Goal: Transaction & Acquisition: Purchase product/service

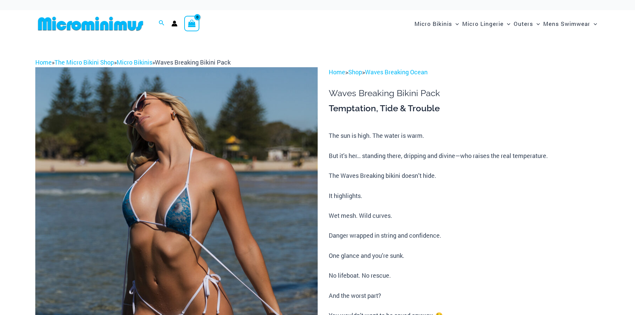
scroll to position [46, 0]
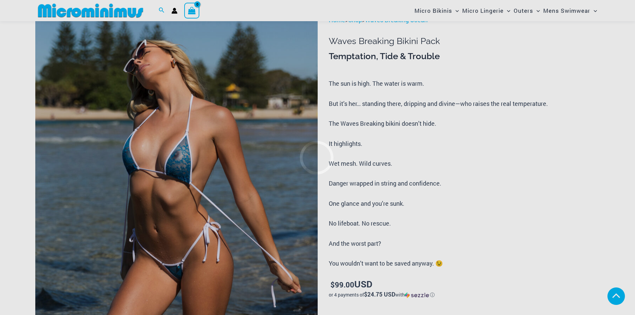
scroll to position [245, 0]
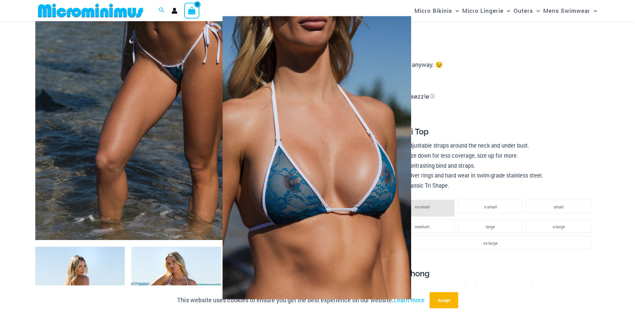
click at [337, 177] on img at bounding box center [316, 157] width 243 height 316
click at [337, 177] on img at bounding box center [316, 157] width 217 height 301
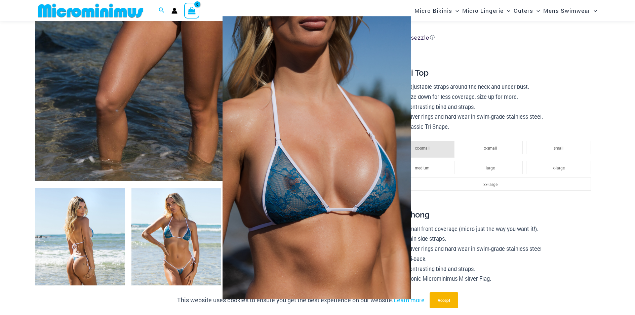
scroll to position [307, 0]
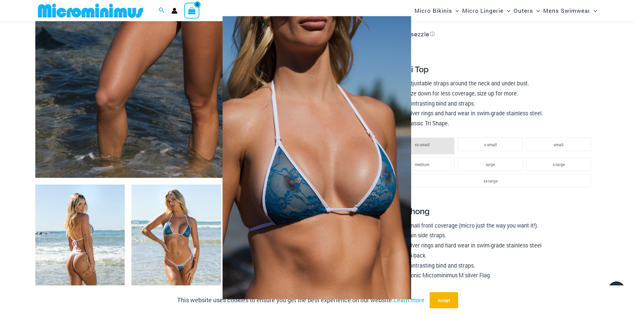
click at [108, 247] on div at bounding box center [317, 157] width 635 height 315
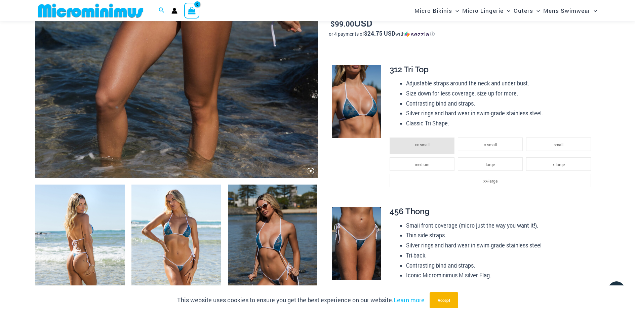
click at [186, 250] on img at bounding box center [176, 251] width 90 height 134
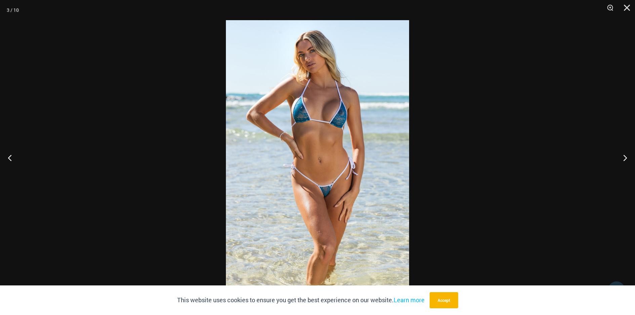
click at [339, 194] on img at bounding box center [317, 157] width 183 height 274
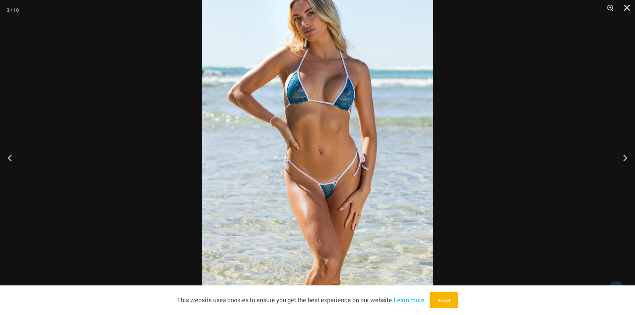
click at [339, 194] on img at bounding box center [317, 148] width 231 height 346
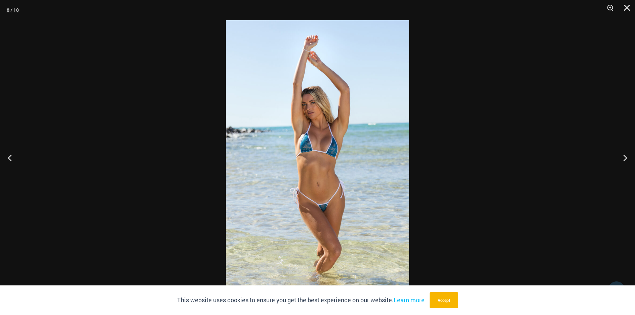
click at [144, 132] on div at bounding box center [317, 157] width 635 height 315
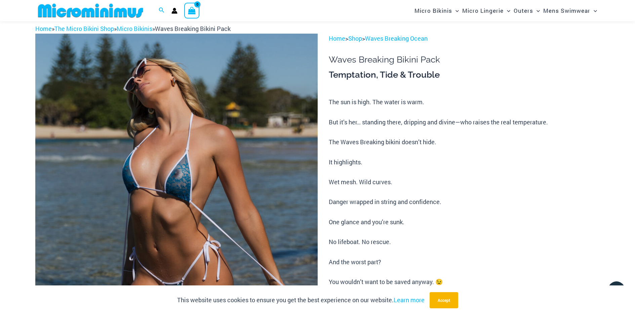
scroll to position [0, 0]
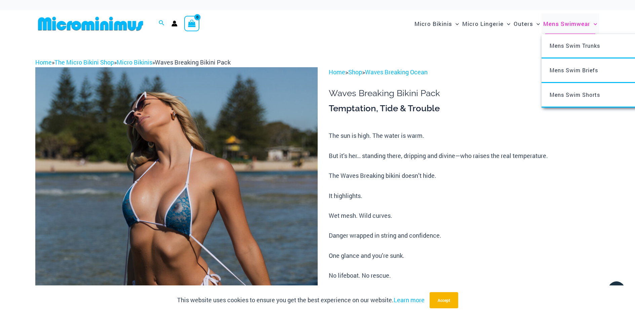
click at [555, 21] on span "Mens Swimwear" at bounding box center [566, 23] width 47 height 17
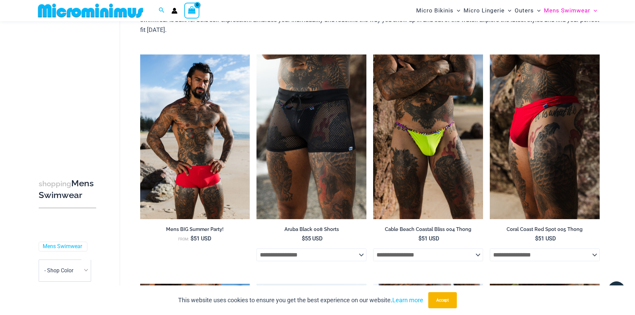
scroll to position [63, 0]
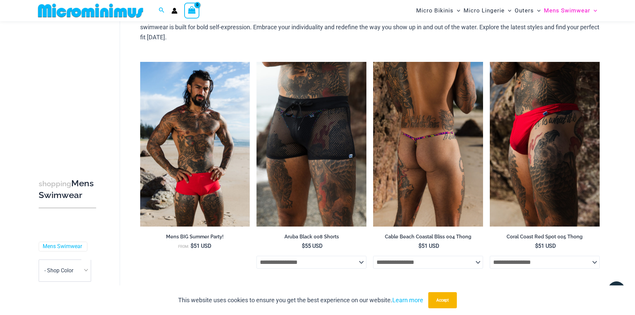
click at [402, 169] on img at bounding box center [428, 144] width 110 height 165
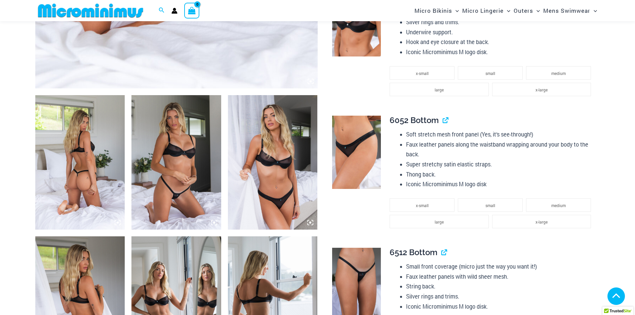
click at [179, 151] on img at bounding box center [176, 162] width 90 height 134
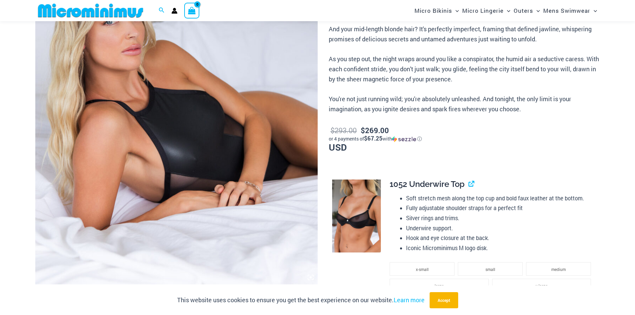
scroll to position [199, 0]
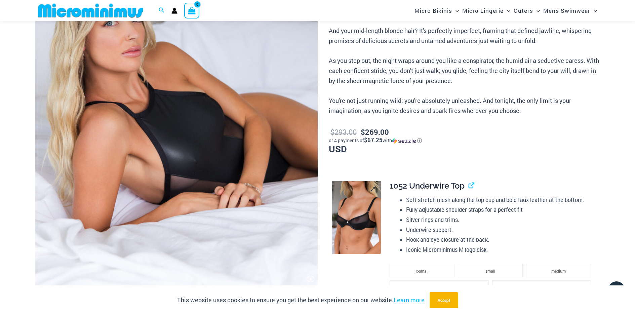
click at [364, 221] on img at bounding box center [356, 217] width 49 height 73
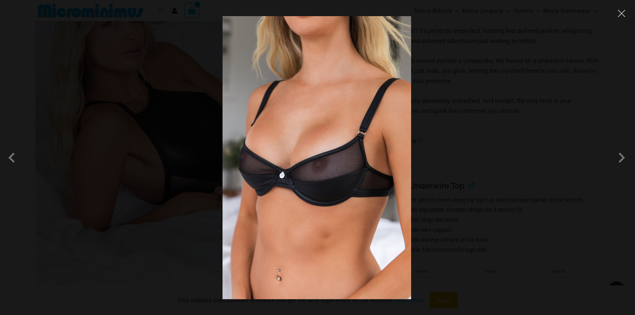
click at [327, 174] on img at bounding box center [316, 157] width 188 height 283
click at [462, 202] on div at bounding box center [317, 157] width 635 height 315
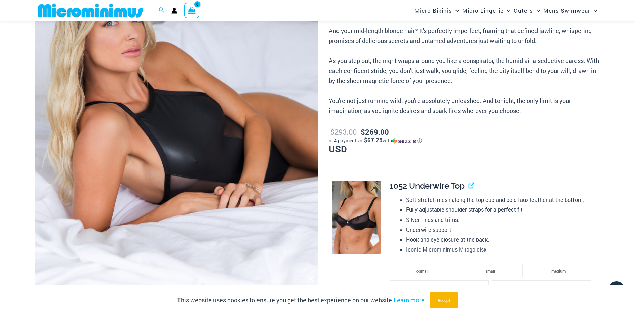
click at [350, 207] on img at bounding box center [356, 217] width 49 height 73
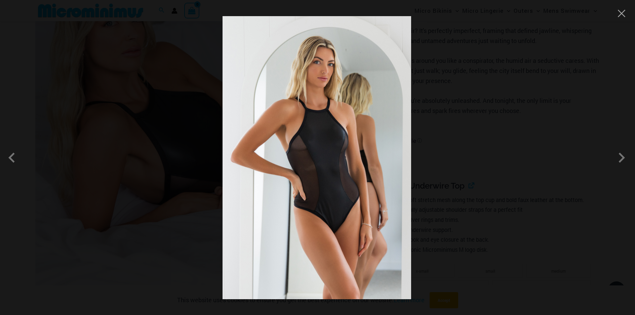
click at [443, 191] on div at bounding box center [317, 157] width 635 height 315
